Goal: Task Accomplishment & Management: Manage account settings

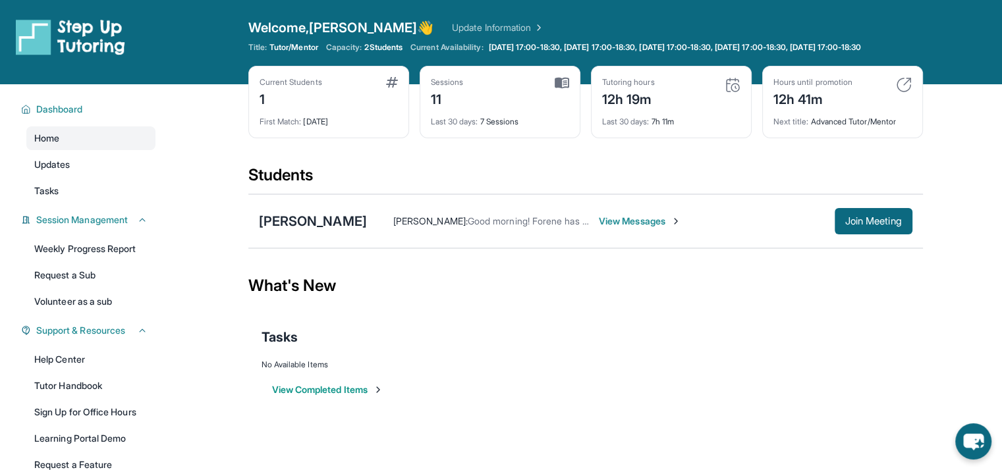
click at [775, 109] on div "12h 41m" at bounding box center [813, 98] width 79 height 21
drag, startPoint x: 592, startPoint y: 104, endPoint x: 825, endPoint y: 111, distance: 233.4
click at [825, 111] on div "Current Students 1 First Match : [DATE] Sessions 12 Last 30 days : 8 Sessions T…" at bounding box center [585, 115] width 675 height 99
click at [825, 109] on div "11h 39m" at bounding box center [813, 98] width 79 height 21
drag, startPoint x: 589, startPoint y: 104, endPoint x: 860, endPoint y: 106, distance: 270.8
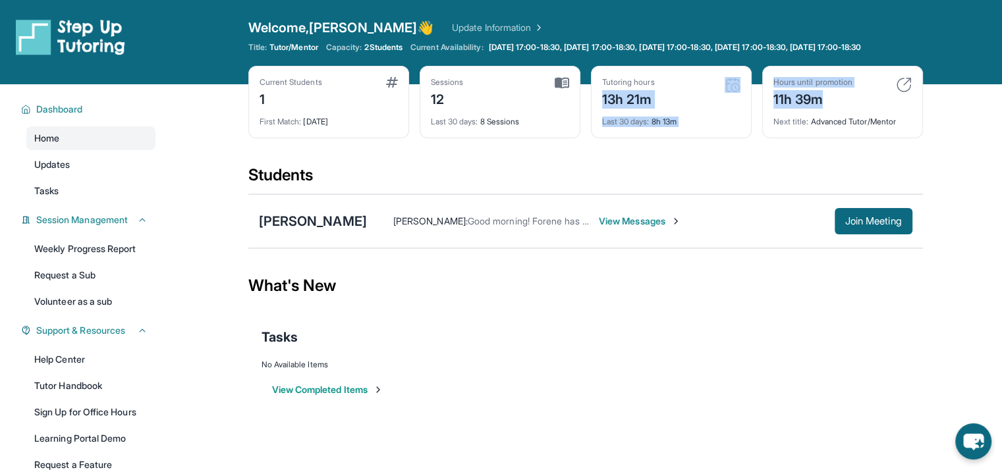
click at [860, 106] on div "Current Students 1 First Match : [DATE] Sessions 12 Last 30 days : 8 Sessions T…" at bounding box center [585, 115] width 675 height 99
click at [856, 106] on div "Hours until promotion 11h 39m" at bounding box center [843, 93] width 138 height 32
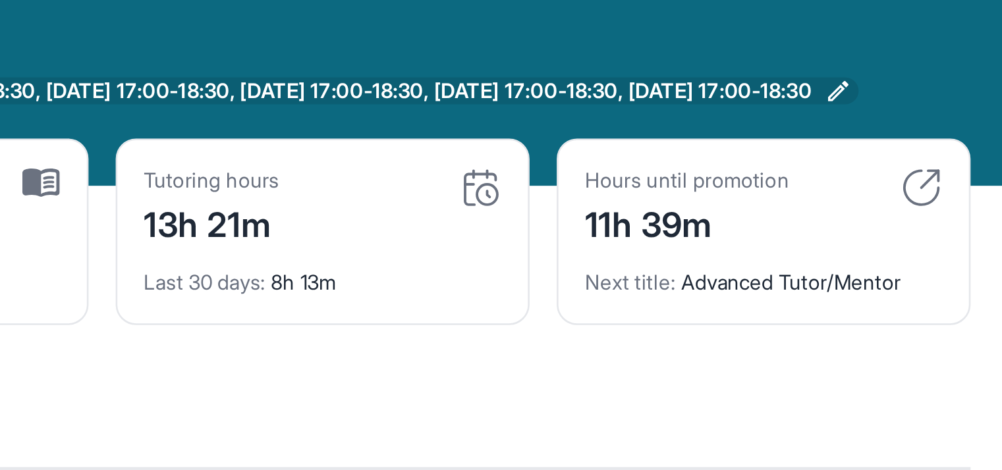
drag, startPoint x: 826, startPoint y: 109, endPoint x: 867, endPoint y: 54, distance: 68.3
click at [862, 53] on span "[DATE] 17:00-18:30, [DATE] 17:00-18:30, [DATE] 17:00-18:30, [DATE] 17:00-18:30,…" at bounding box center [675, 47] width 373 height 11
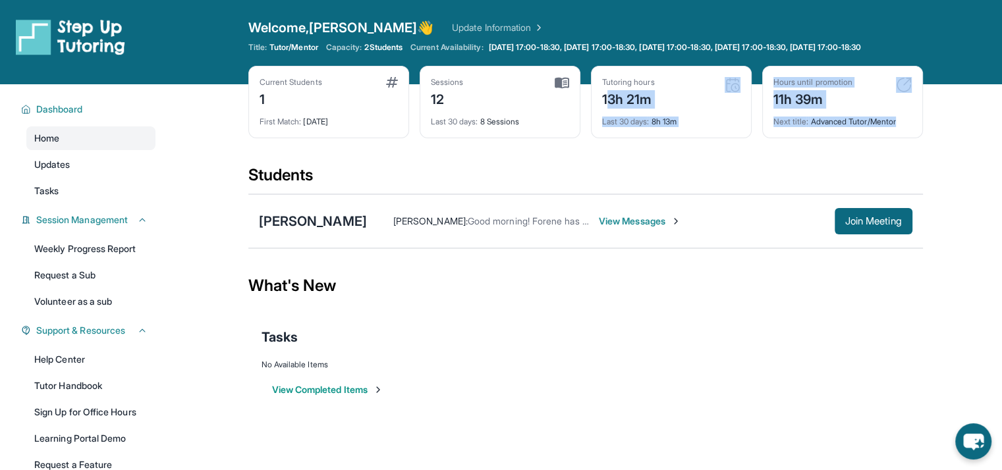
drag, startPoint x: 899, startPoint y: 120, endPoint x: 604, endPoint y: 101, distance: 295.8
click at [604, 101] on div "Current Students 1 First Match : [DATE] Sessions 12 Last 30 days : 8 Sessions T…" at bounding box center [585, 115] width 675 height 99
click at [604, 101] on div "13h 21m" at bounding box center [628, 98] width 53 height 21
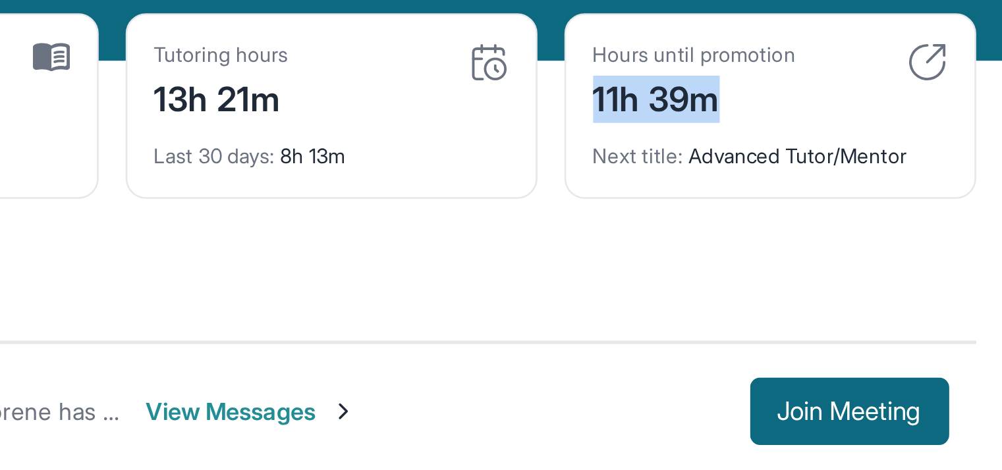
drag, startPoint x: 768, startPoint y: 111, endPoint x: 822, endPoint y: 109, distance: 54.1
click at [822, 109] on div "Hours until promotion 11h 39m Next title : Advanced Tutor/Mentor" at bounding box center [842, 102] width 161 height 72
click at [822, 109] on div "11h 39m" at bounding box center [813, 98] width 79 height 21
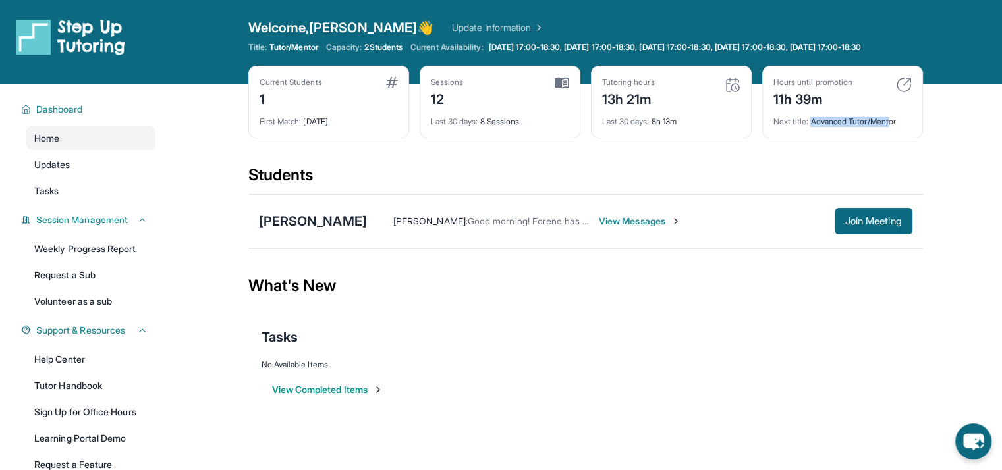
drag, startPoint x: 812, startPoint y: 131, endPoint x: 897, endPoint y: 128, distance: 85.1
click at [897, 127] on div "Next title : Advanced Tutor/Mentor" at bounding box center [843, 118] width 138 height 18
drag, startPoint x: 250, startPoint y: 109, endPoint x: 473, endPoint y: 109, distance: 223.4
click at [473, 109] on div "Current Students 1 First Match : [DATE] Sessions 12 Last 30 days : 8 Sessions T…" at bounding box center [585, 115] width 675 height 99
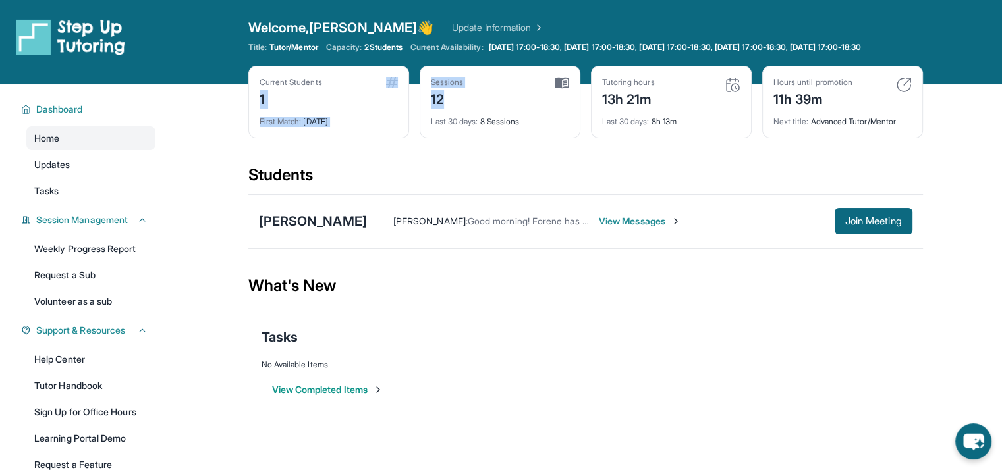
click at [473, 109] on div "Sessions 12" at bounding box center [500, 93] width 138 height 32
click at [251, 295] on div "What's New" at bounding box center [585, 286] width 675 height 58
drag, startPoint x: 251, startPoint y: 295, endPoint x: 364, endPoint y: 295, distance: 112.7
click at [364, 295] on div "What's New" at bounding box center [585, 286] width 675 height 58
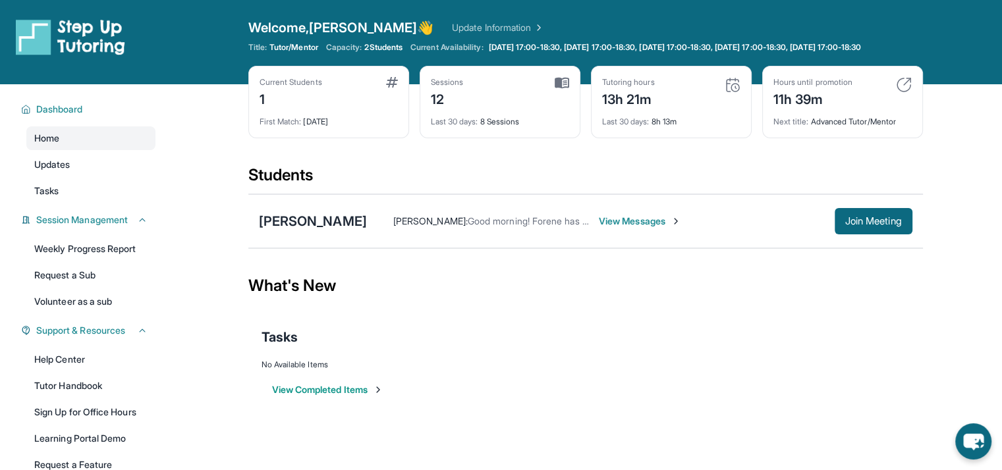
click at [273, 22] on span "Welcome, [PERSON_NAME]" at bounding box center [341, 27] width 186 height 18
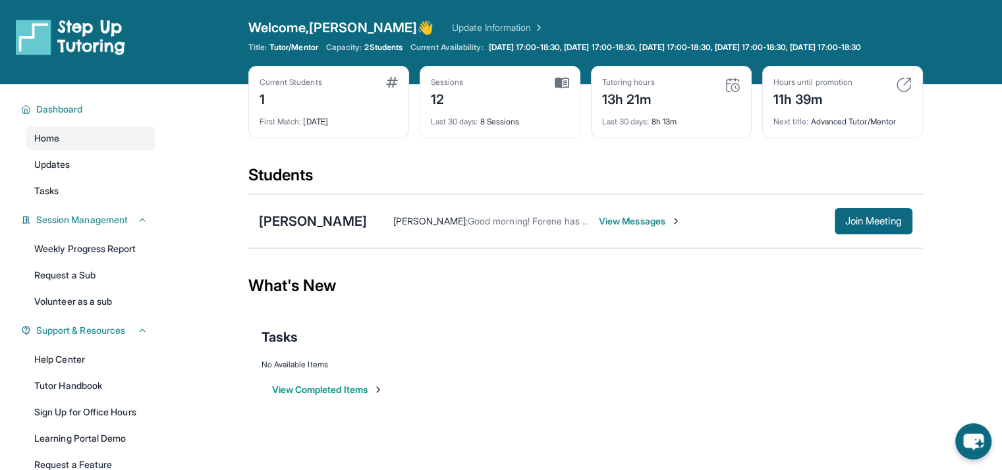
click at [452, 21] on link "Update Information" at bounding box center [498, 27] width 92 height 13
